Goal: Use online tool/utility: Utilize a website feature to perform a specific function

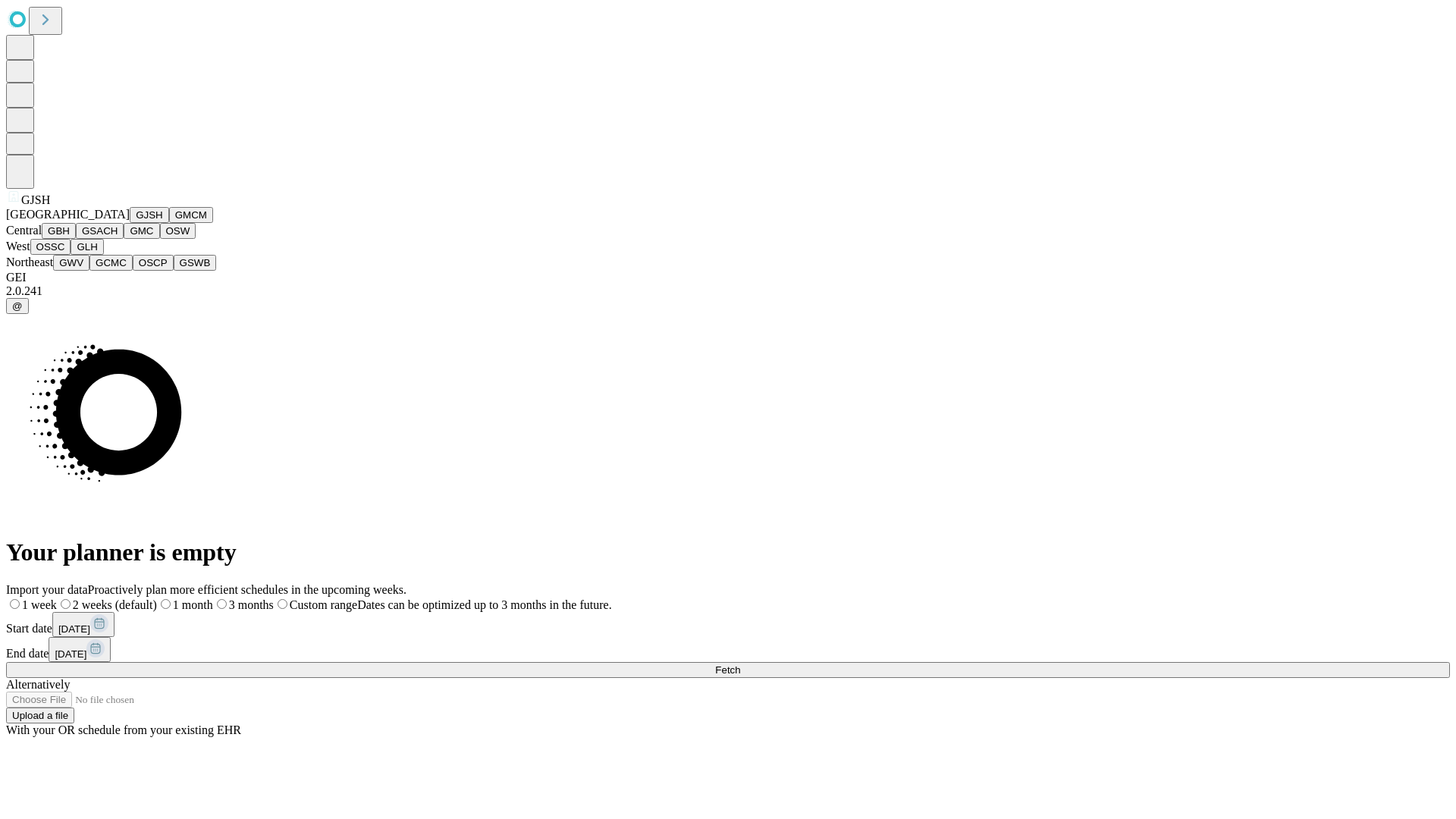
click at [129, 223] on button "GJSH" at bounding box center [149, 215] width 39 height 16
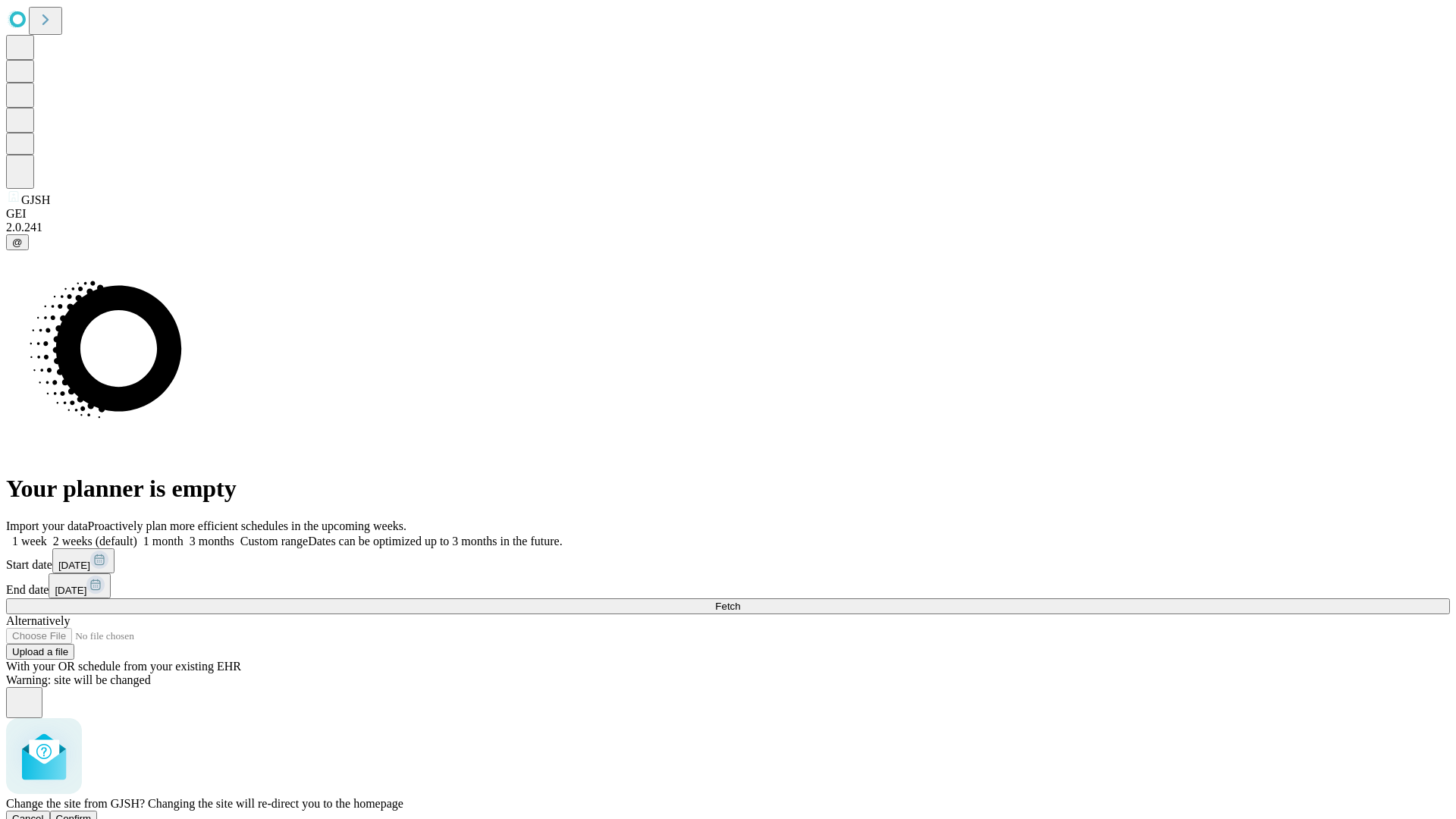
click at [92, 813] on span "Confirm" at bounding box center [74, 818] width 36 height 11
click at [137, 535] on label "2 weeks (default)" at bounding box center [92, 541] width 90 height 13
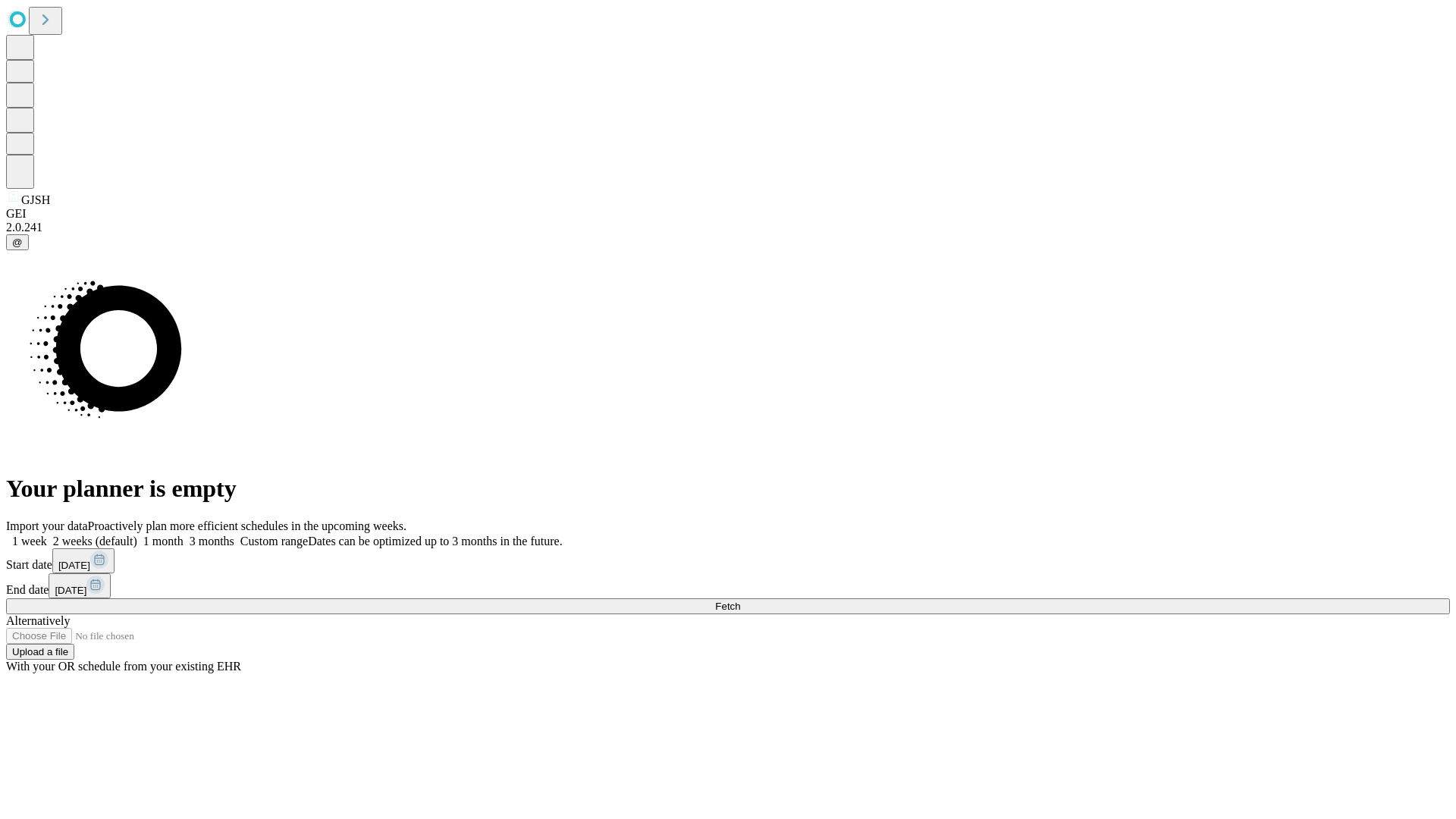
click at [740, 601] on span "Fetch" at bounding box center [728, 606] width 25 height 11
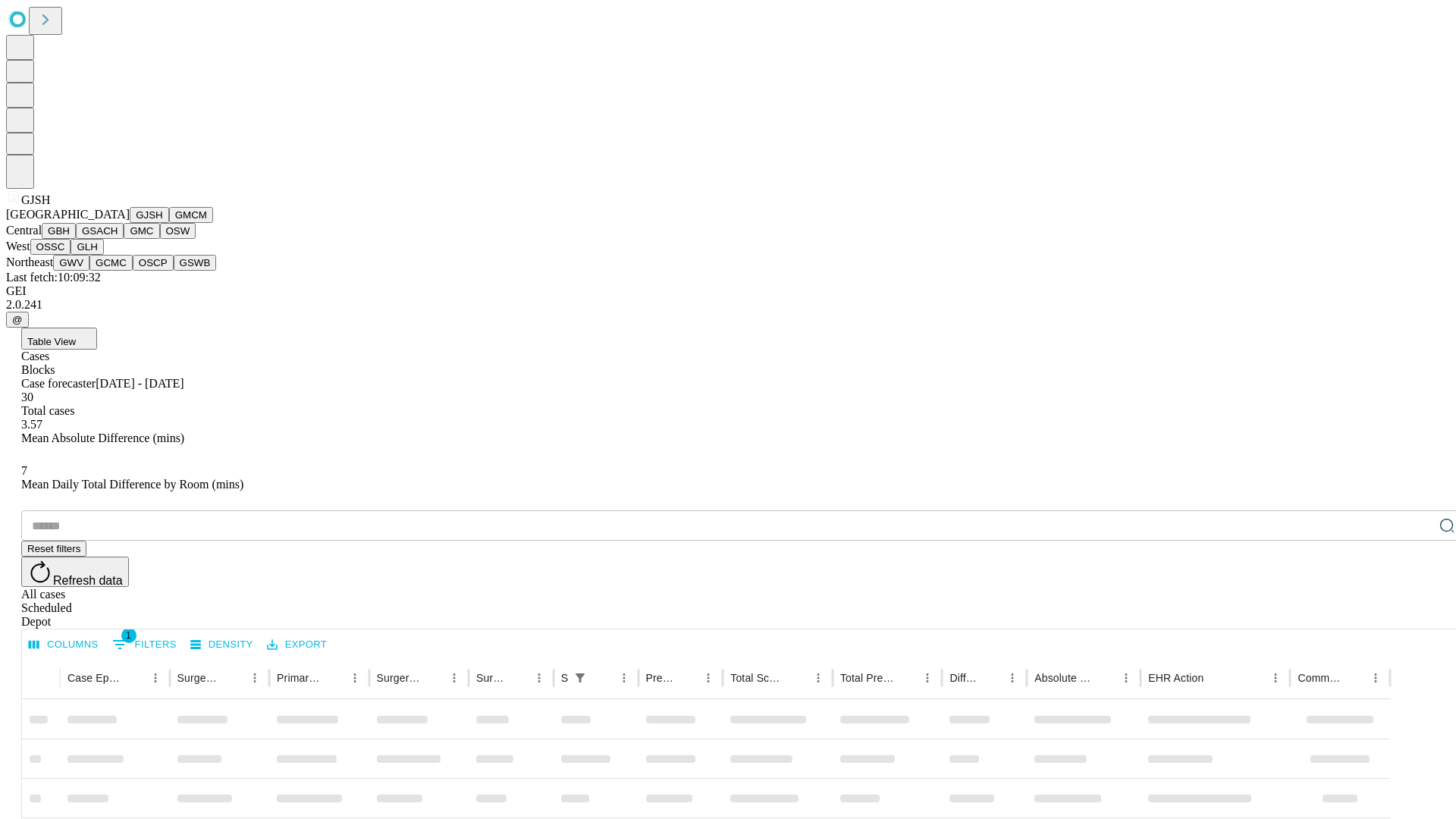
click at [169, 223] on button "GMCM" at bounding box center [190, 215] width 44 height 16
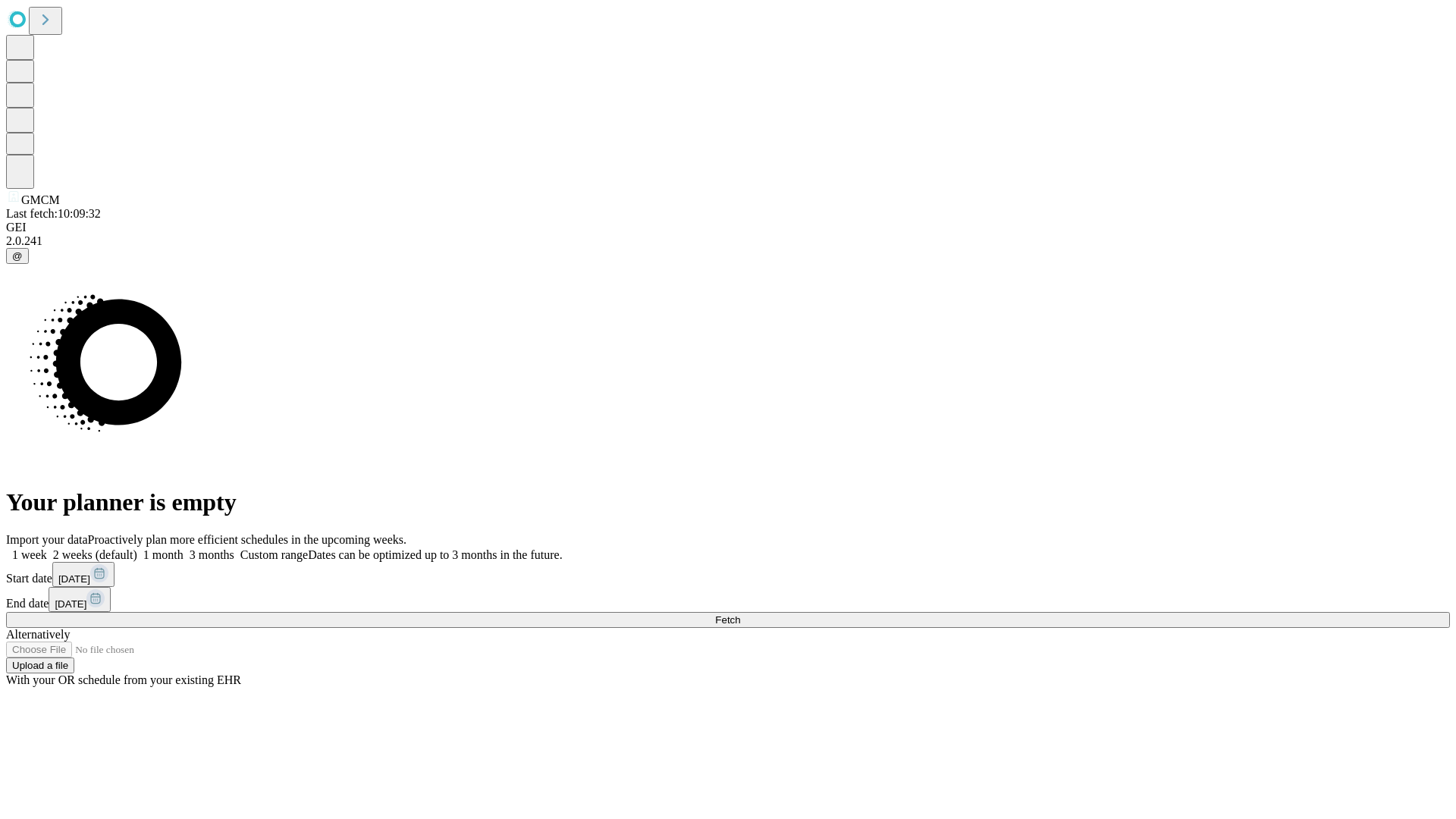
click at [137, 548] on label "2 weeks (default)" at bounding box center [92, 554] width 90 height 13
click at [740, 614] on span "Fetch" at bounding box center [728, 619] width 25 height 11
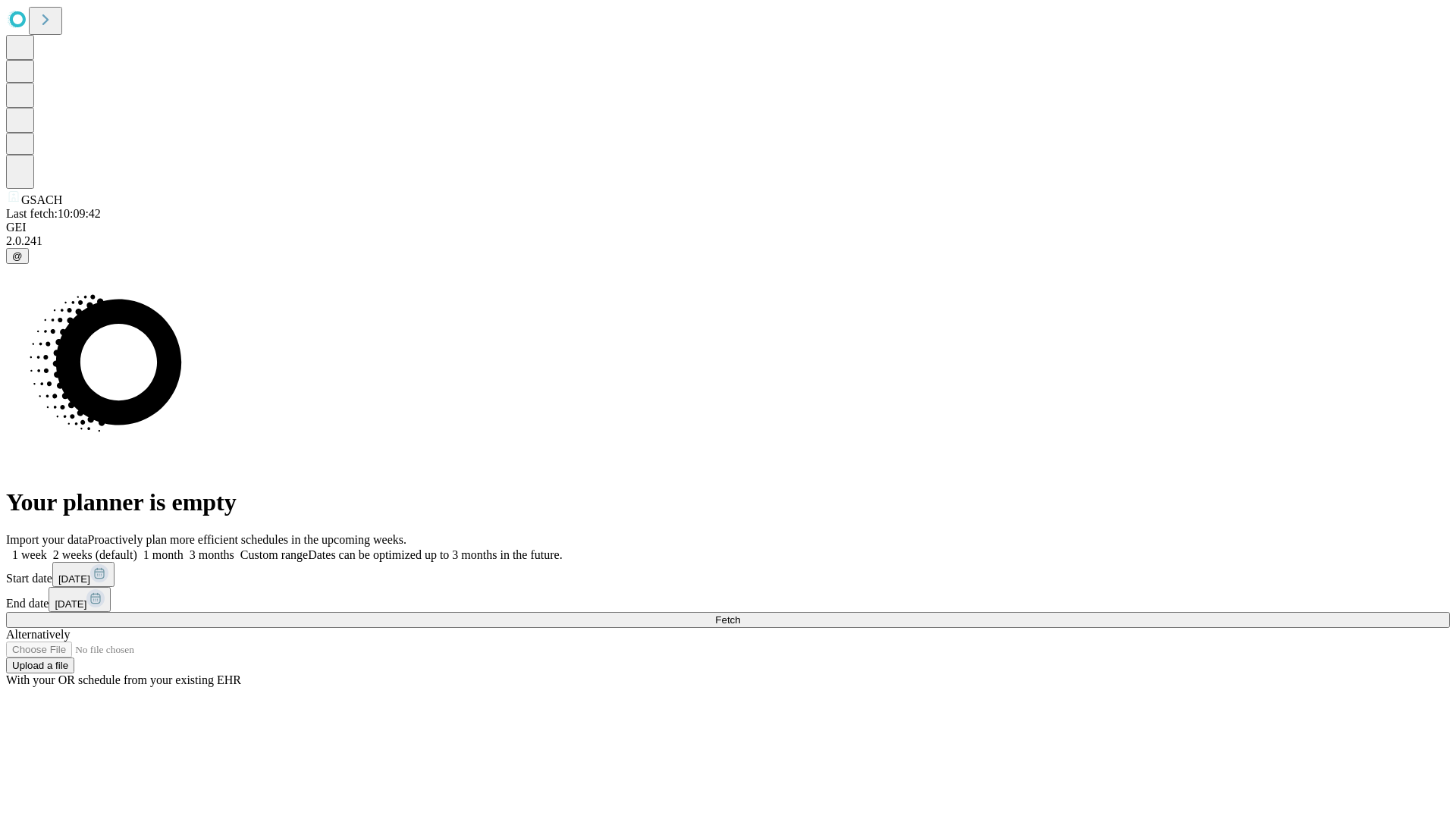
click at [740, 614] on span "Fetch" at bounding box center [728, 619] width 25 height 11
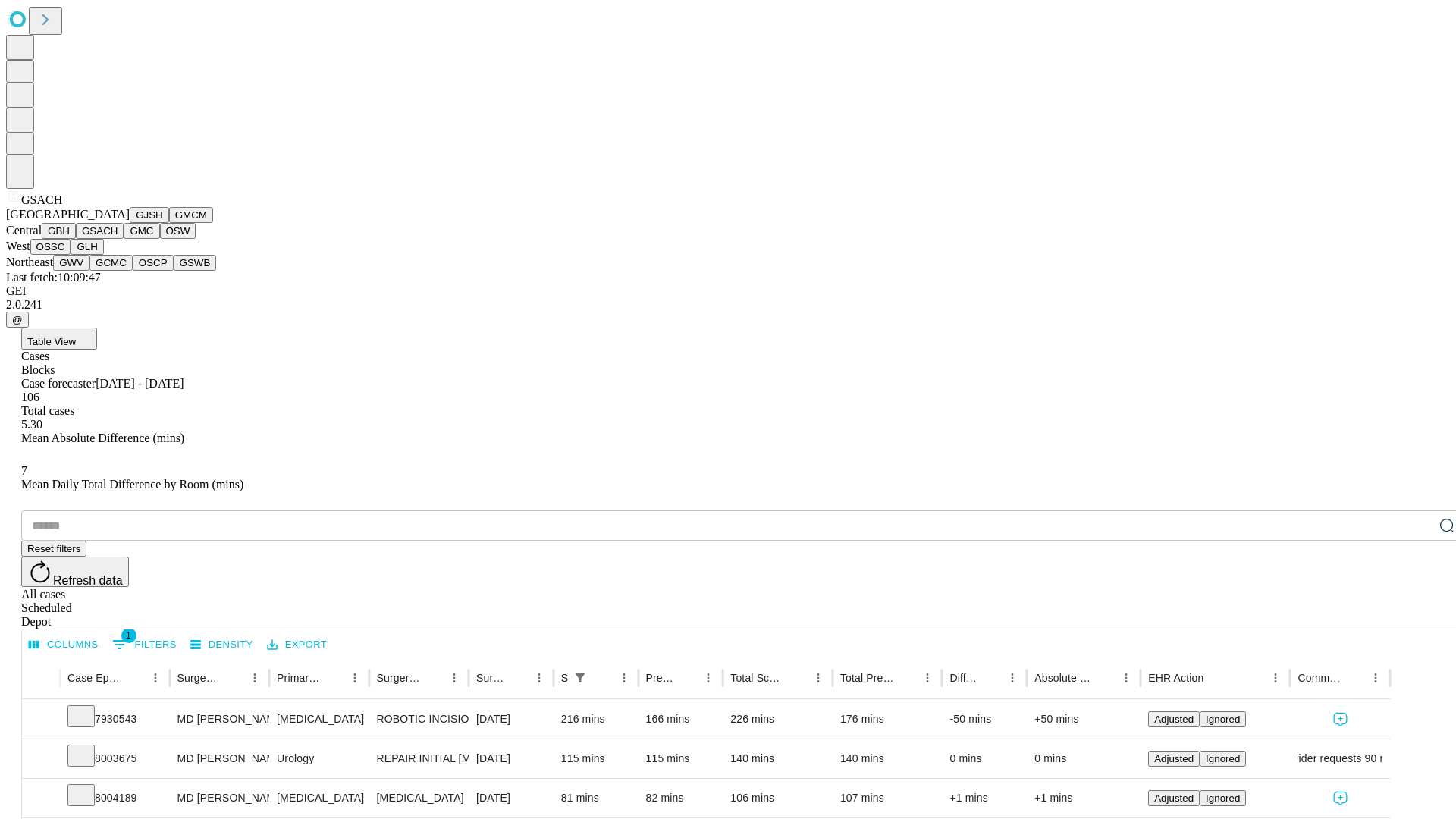
click at [123, 239] on button "GMC" at bounding box center [141, 230] width 36 height 16
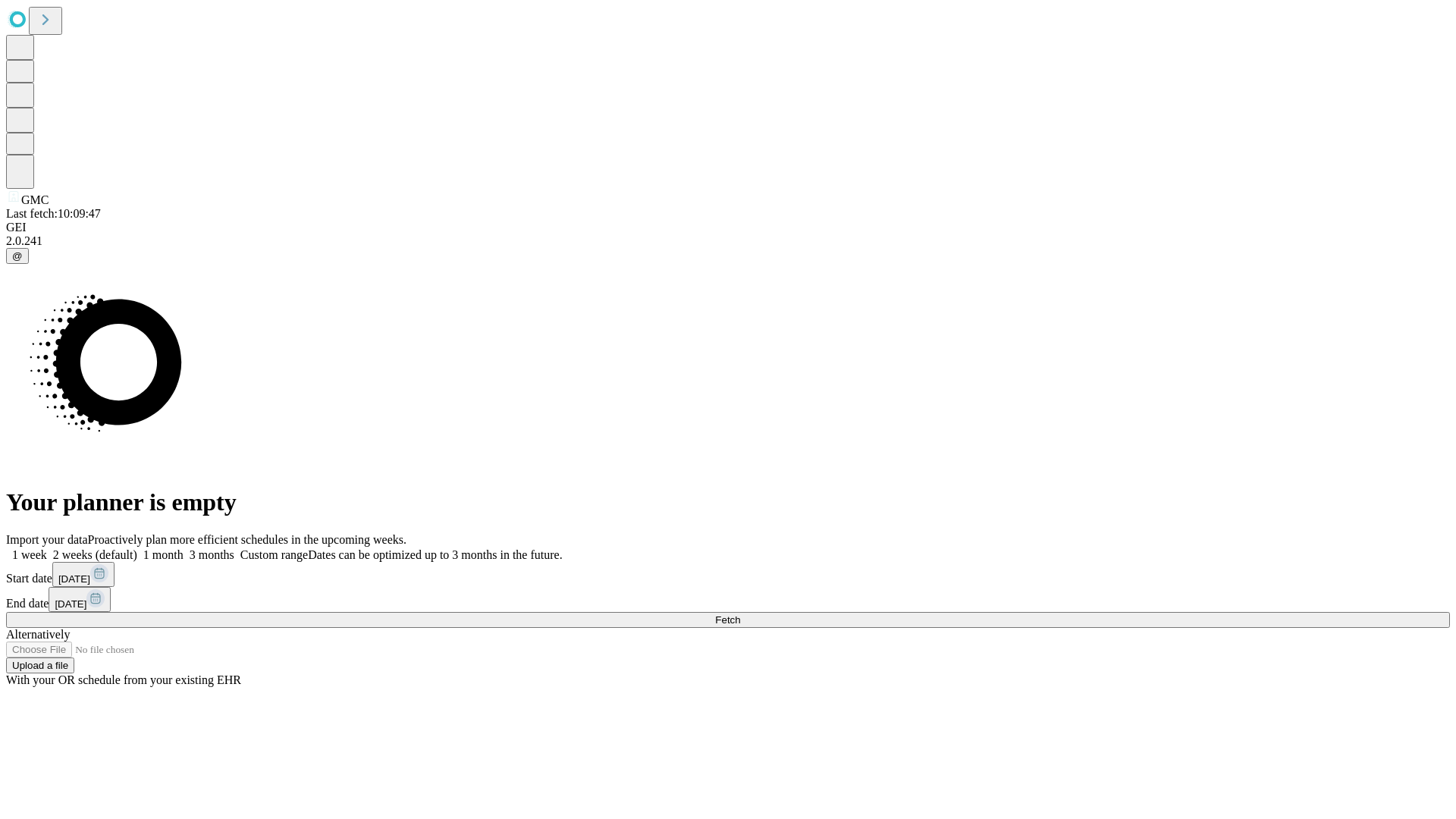
click at [137, 548] on label "2 weeks (default)" at bounding box center [92, 554] width 90 height 13
click at [740, 614] on span "Fetch" at bounding box center [728, 619] width 25 height 11
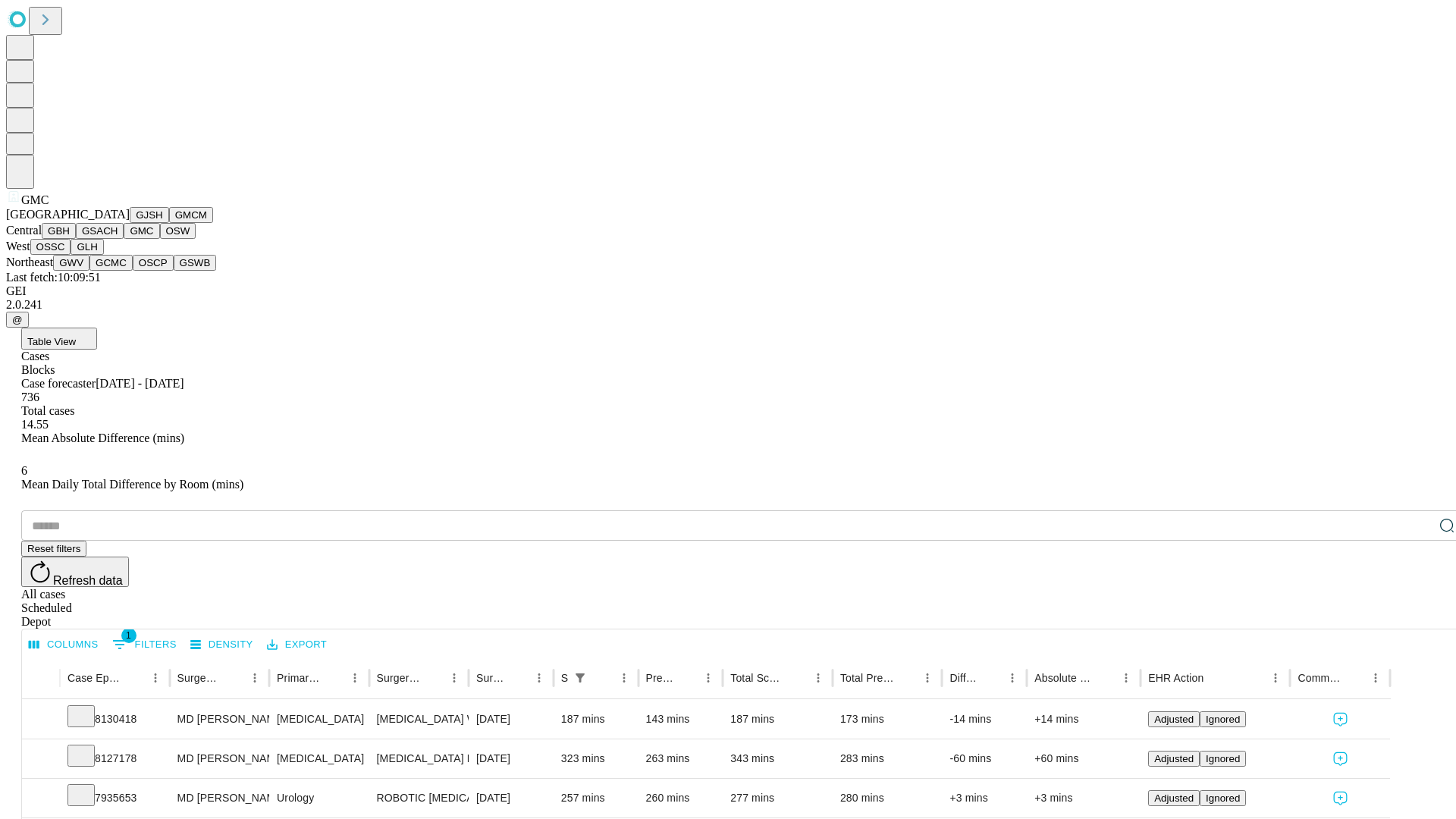
click at [160, 239] on button "OSW" at bounding box center [178, 230] width 36 height 16
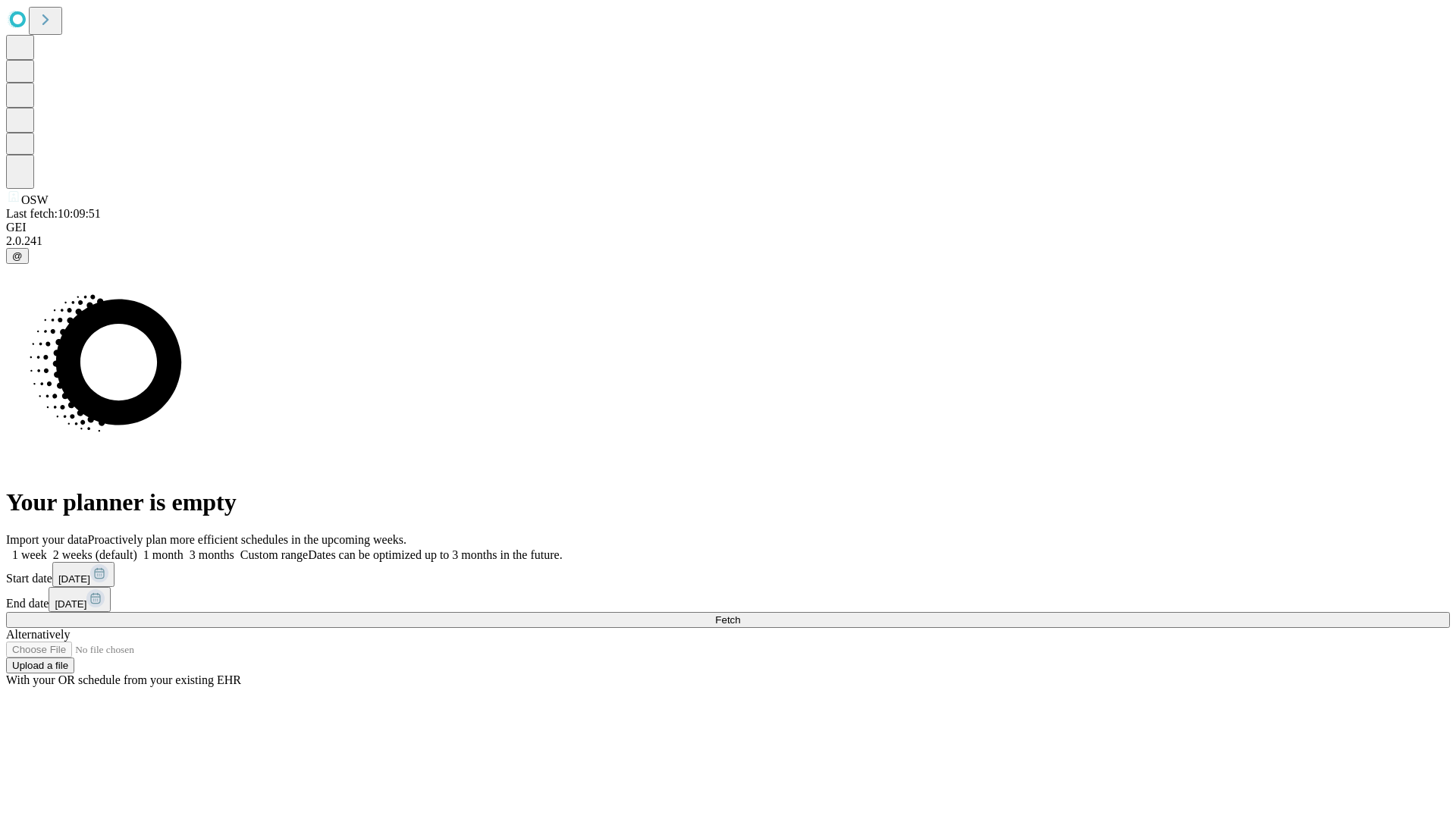
click at [137, 548] on label "2 weeks (default)" at bounding box center [92, 554] width 90 height 13
click at [740, 614] on span "Fetch" at bounding box center [728, 619] width 25 height 11
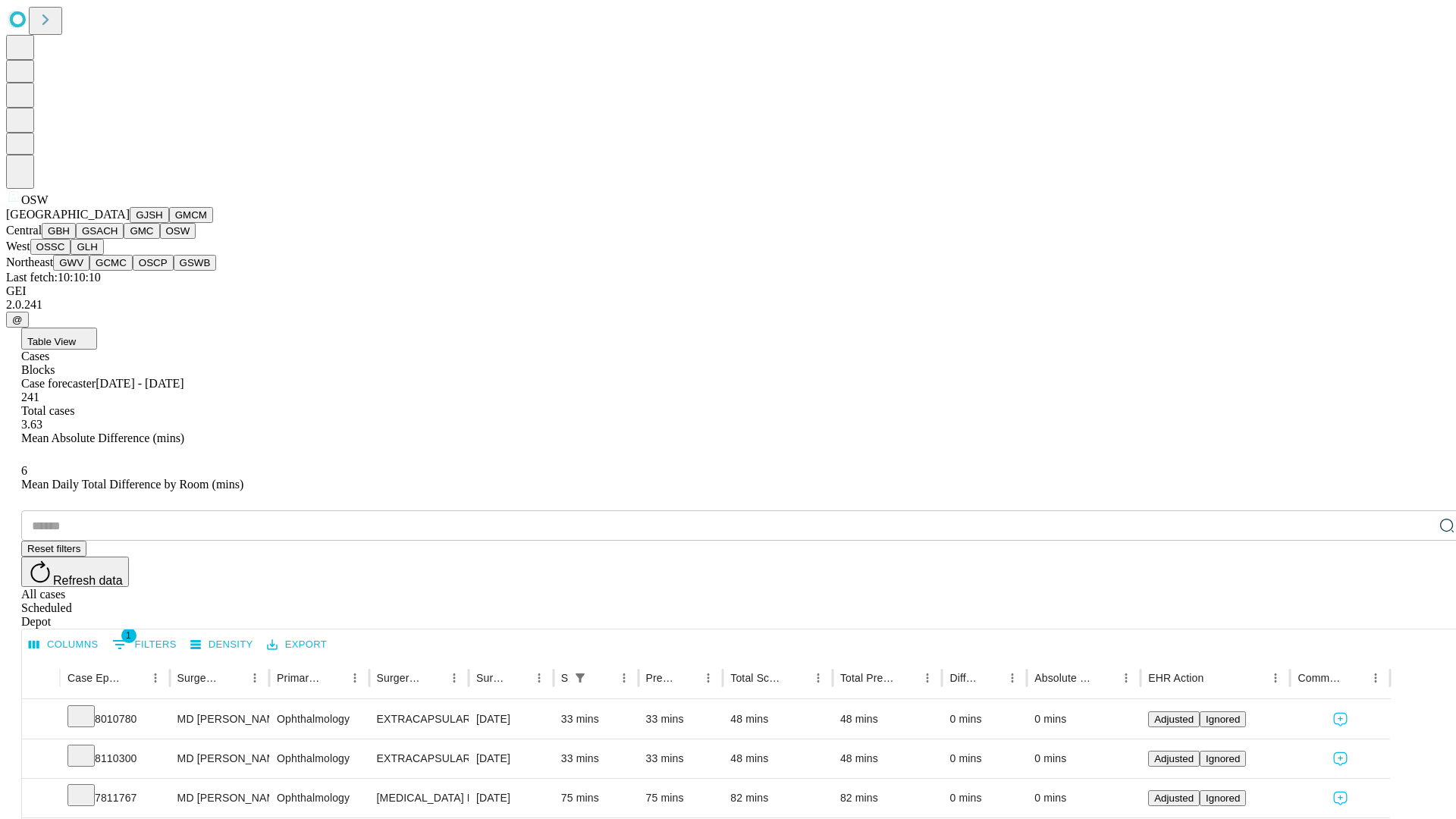
click at [71, 254] on button "OSSC" at bounding box center [51, 247] width 41 height 16
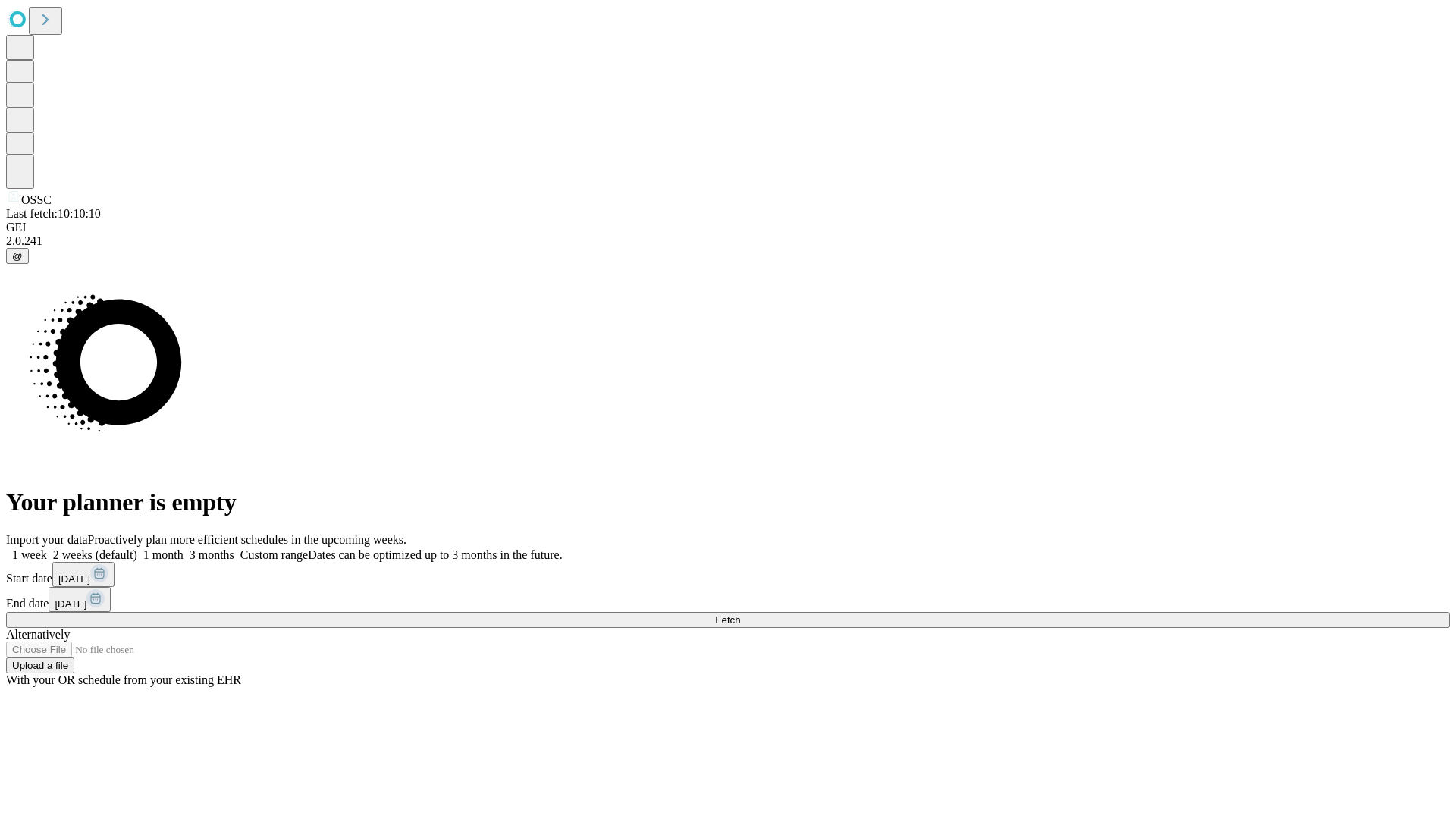
click at [137, 548] on label "2 weeks (default)" at bounding box center [92, 554] width 90 height 13
click at [740, 614] on span "Fetch" at bounding box center [728, 619] width 25 height 11
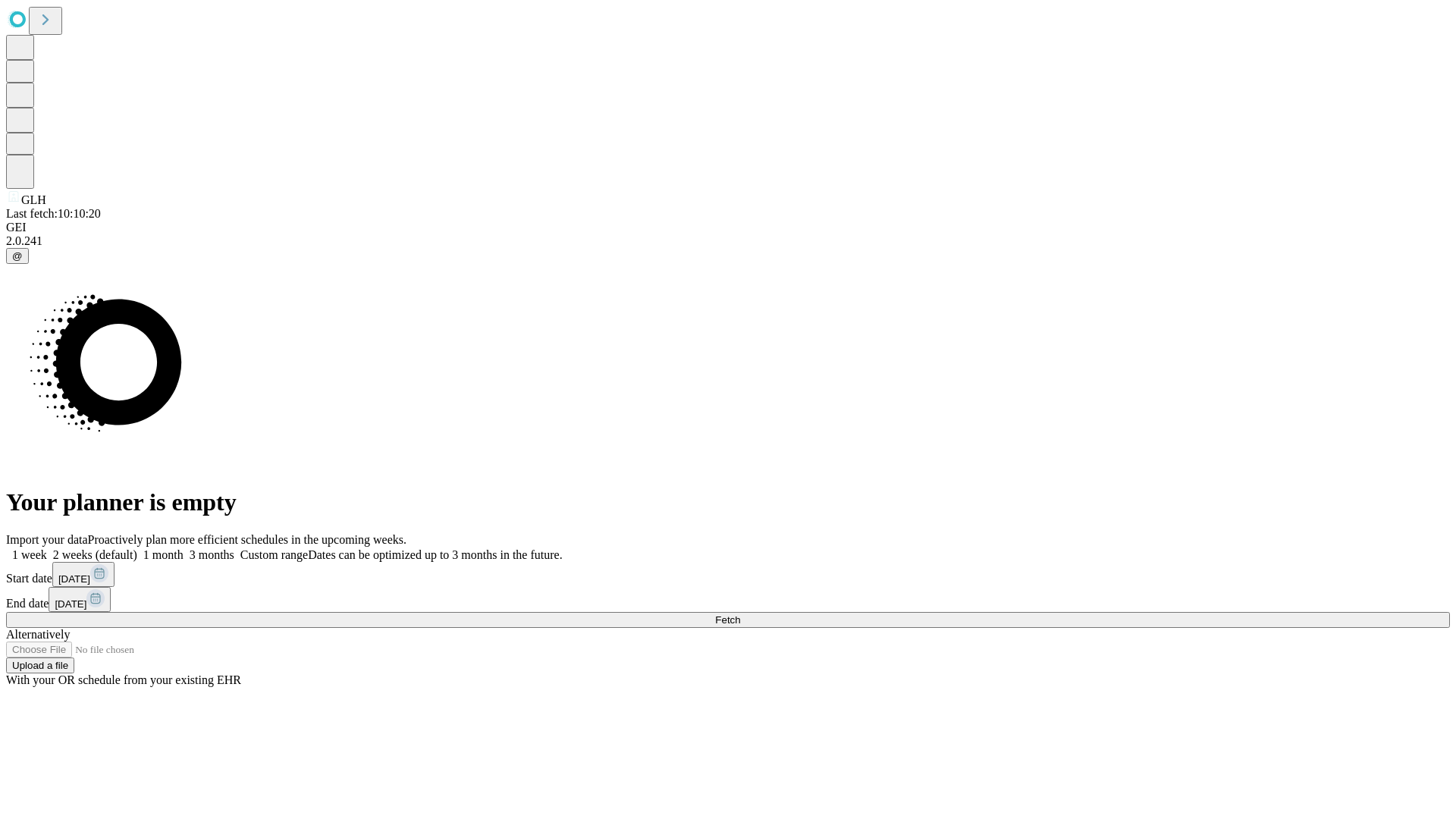
click at [137, 548] on label "2 weeks (default)" at bounding box center [92, 554] width 90 height 13
click at [740, 614] on span "Fetch" at bounding box center [728, 619] width 25 height 11
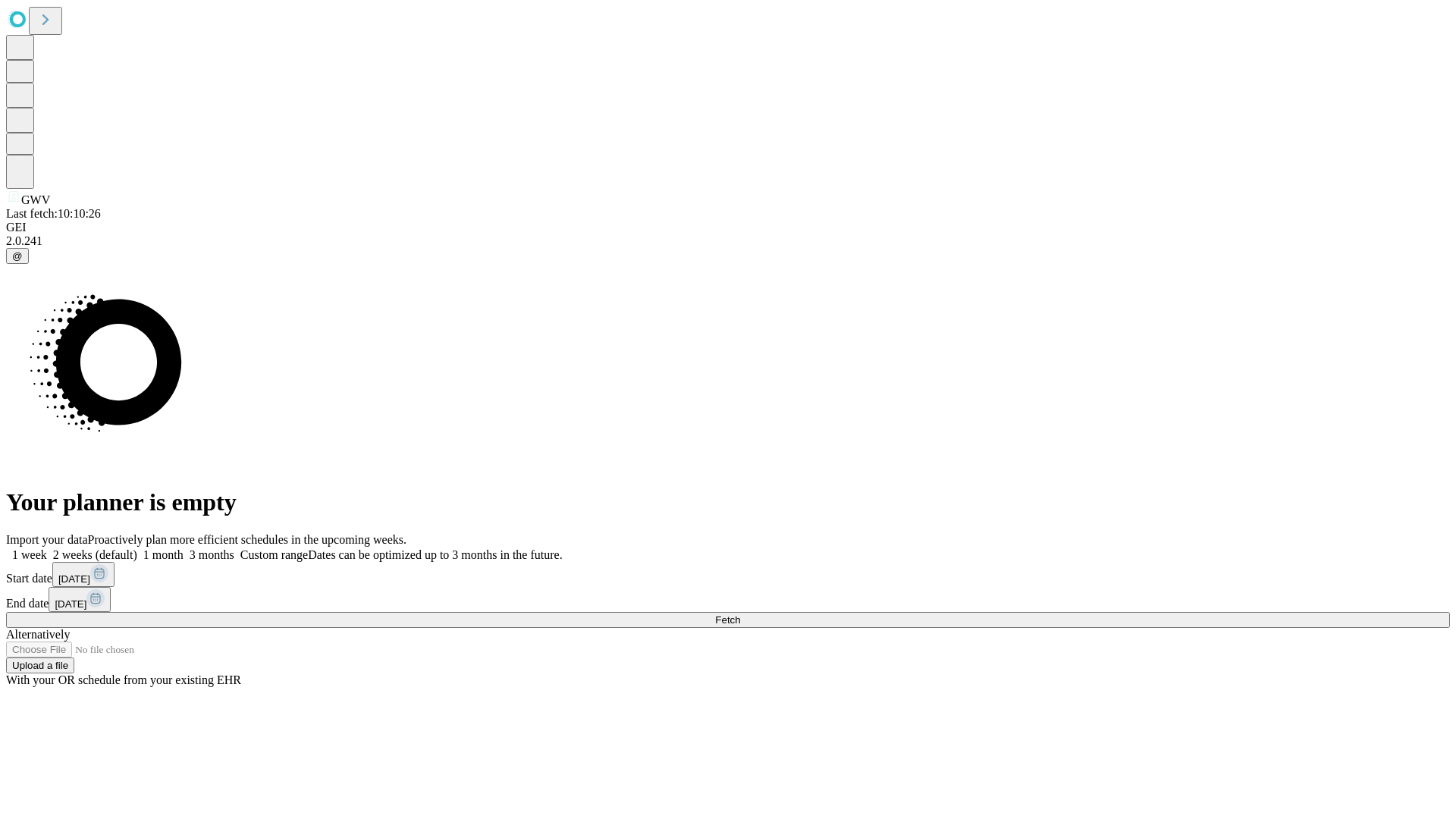
click at [740, 614] on span "Fetch" at bounding box center [728, 619] width 25 height 11
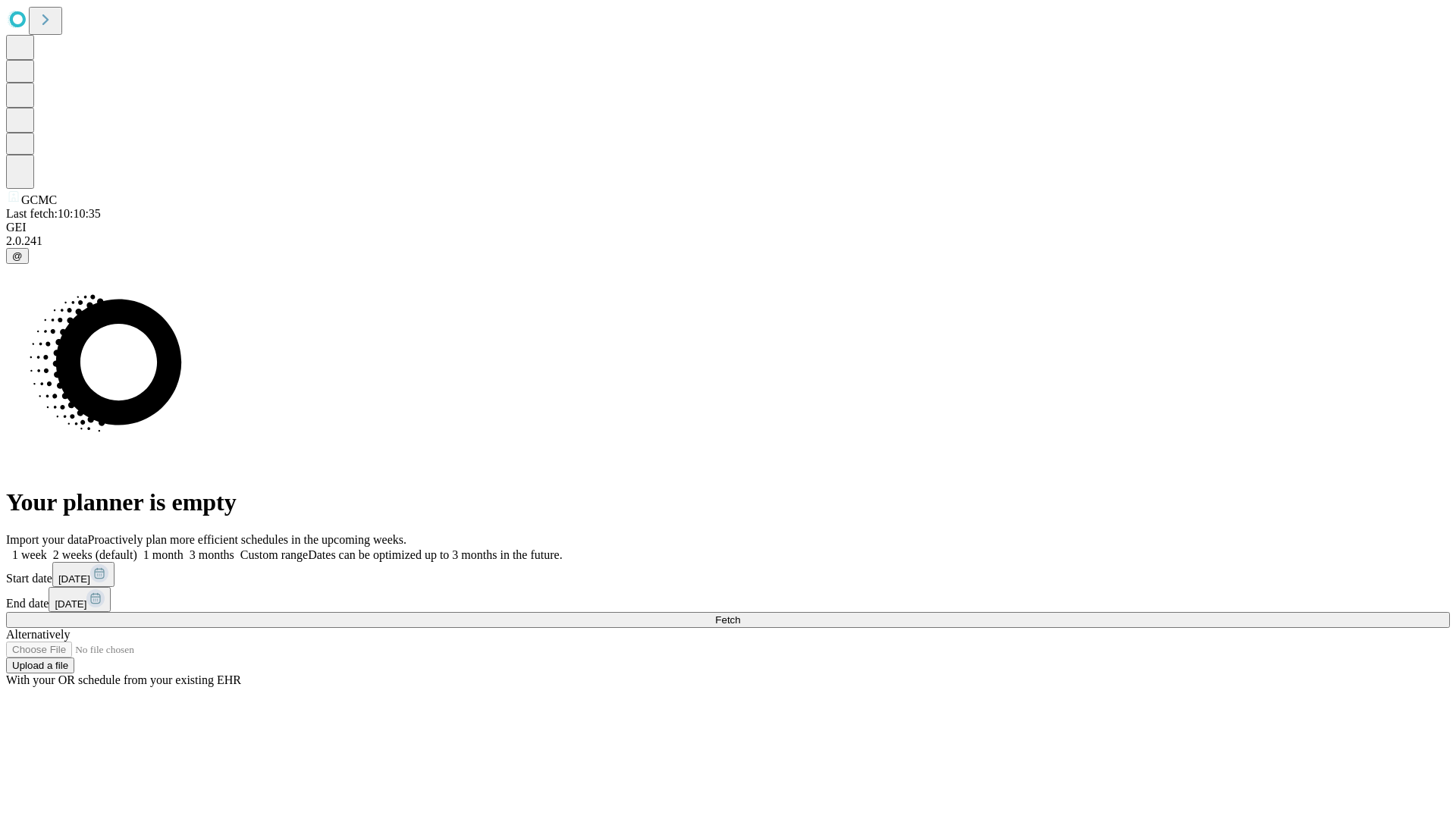
click at [740, 614] on span "Fetch" at bounding box center [728, 619] width 25 height 11
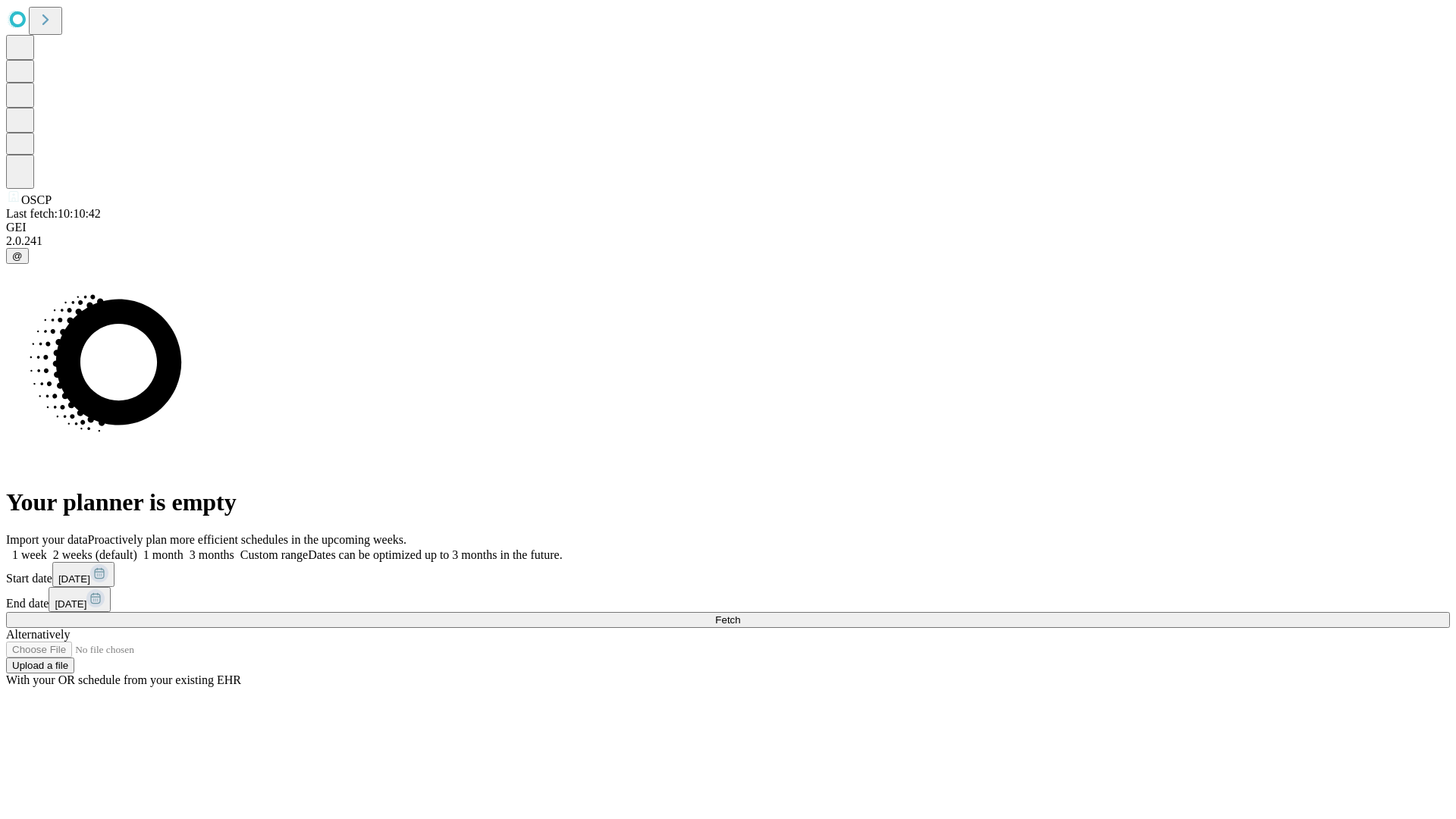
click at [740, 614] on span "Fetch" at bounding box center [728, 619] width 25 height 11
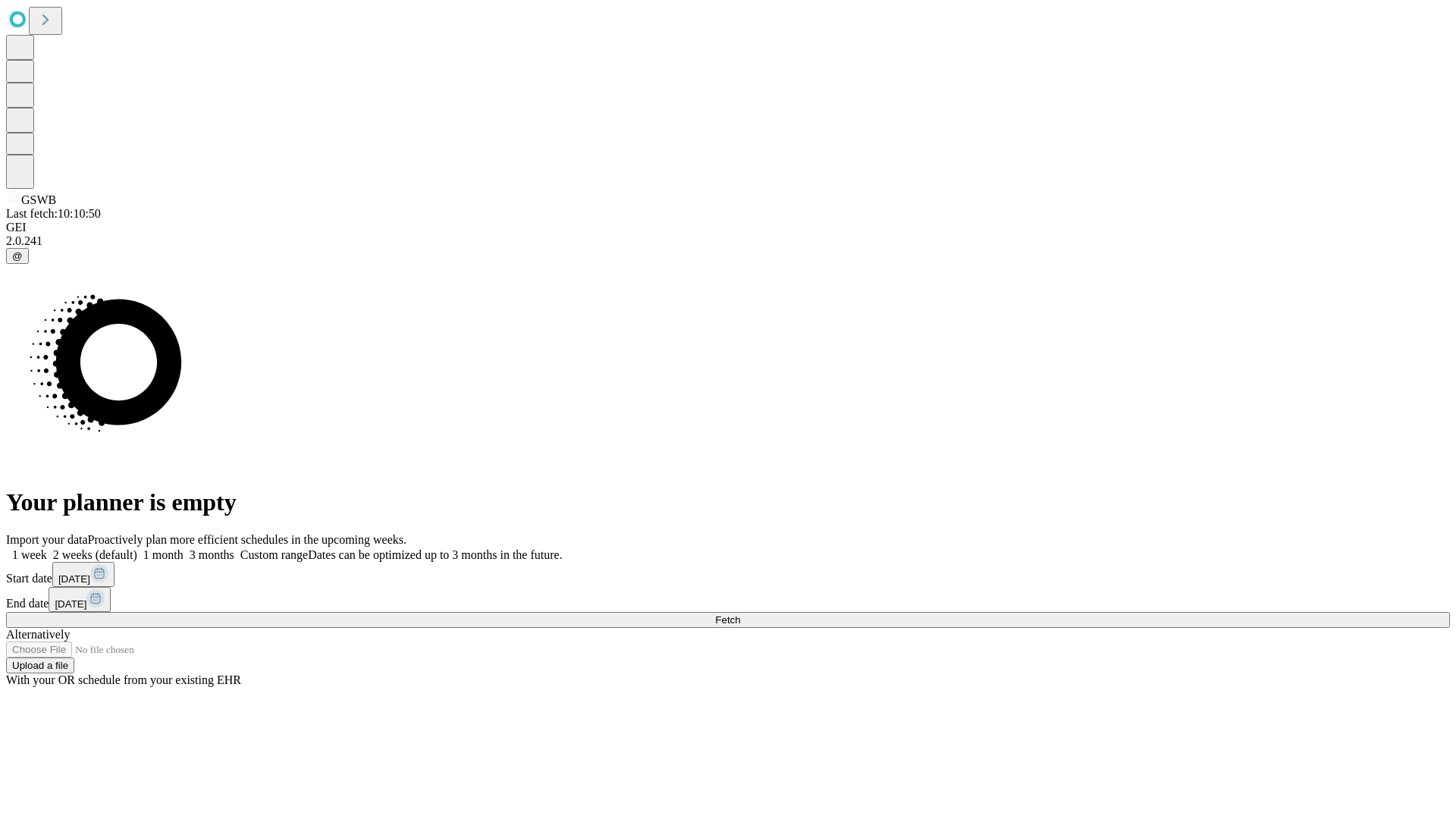
click at [740, 614] on span "Fetch" at bounding box center [728, 619] width 25 height 11
